Goal: Task Accomplishment & Management: Use online tool/utility

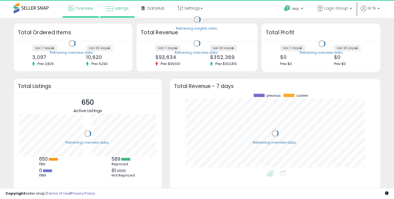
scroll to position [76, 200]
click at [121, 6] on span "Listings" at bounding box center [121, 7] width 14 height 5
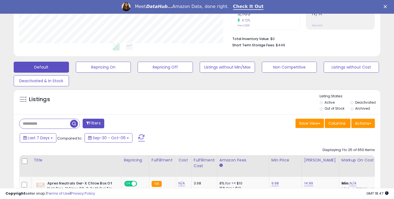
scroll to position [185, 0]
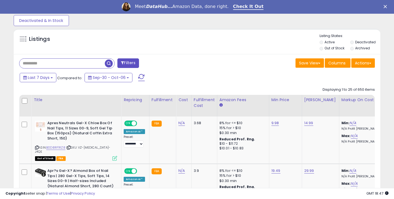
click at [55, 64] on input "text" at bounding box center [61, 64] width 85 height 10
type input "*"
type input "*****"
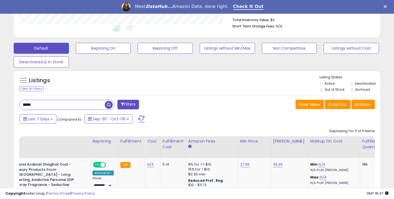
scroll to position [171, 0]
